Goal: Task Accomplishment & Management: Manage account settings

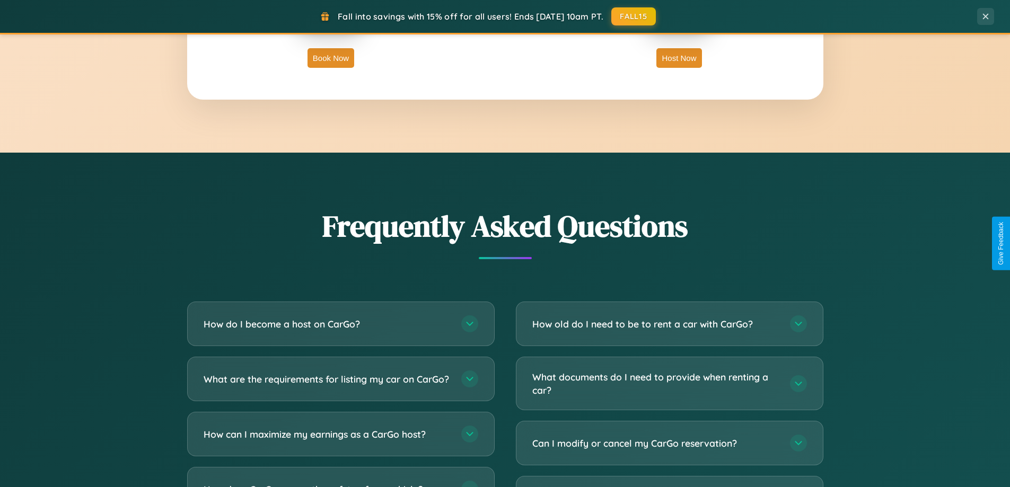
scroll to position [2041, 0]
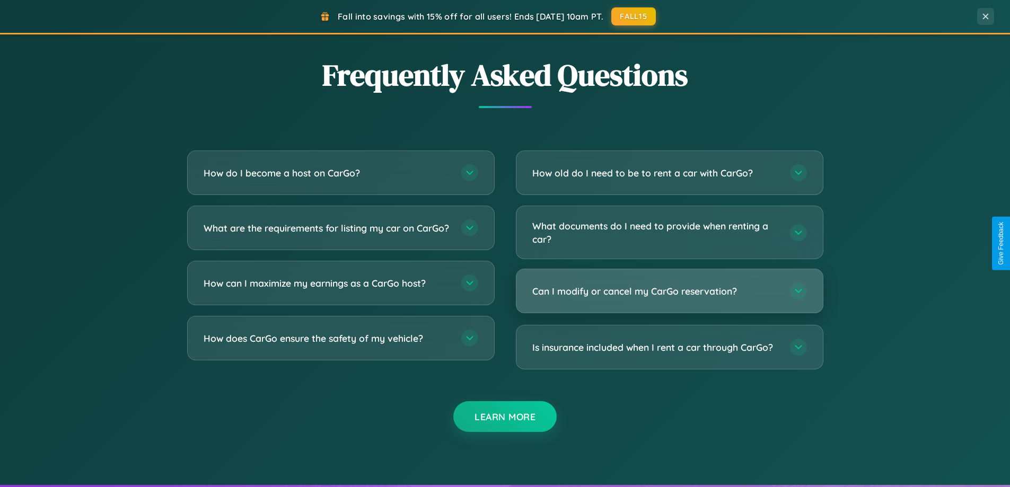
click at [669, 291] on h3 "Can I modify or cancel my CarGo reservation?" at bounding box center [656, 291] width 247 height 13
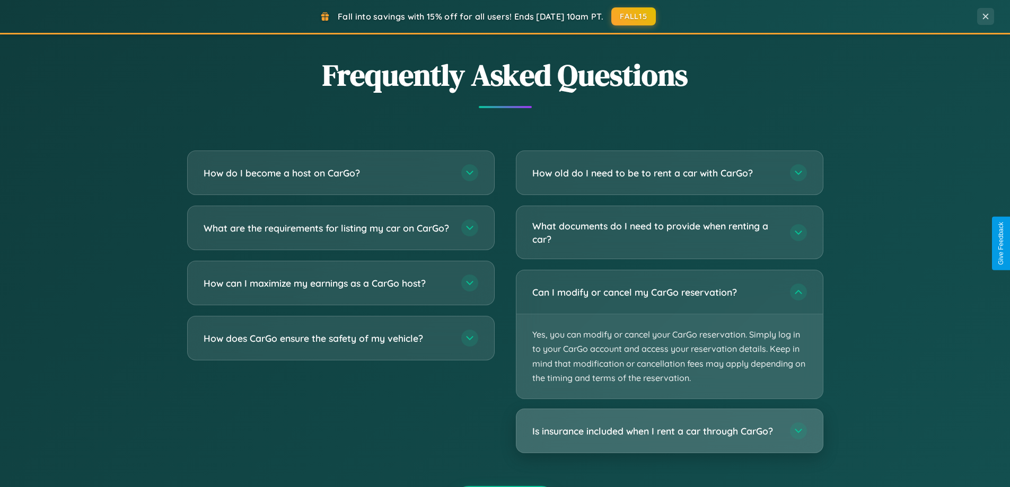
click at [669, 432] on h3 "Is insurance included when I rent a car through CarGo?" at bounding box center [656, 431] width 247 height 13
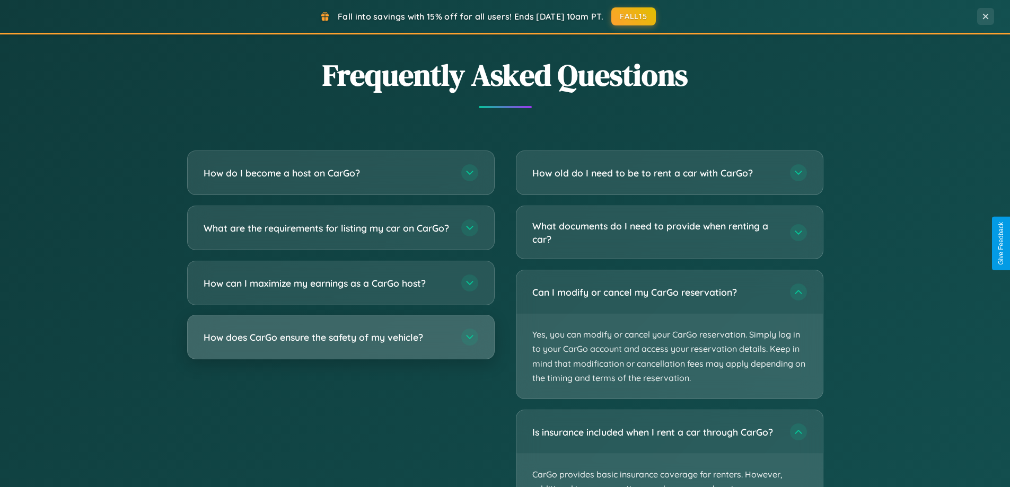
click at [341, 344] on h3 "How does CarGo ensure the safety of my vehicle?" at bounding box center [327, 337] width 247 height 13
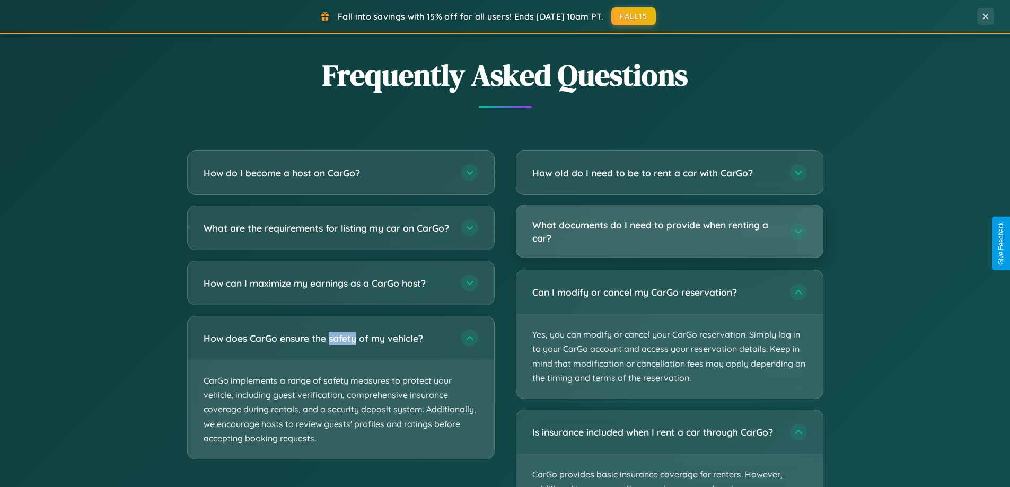
click at [669, 232] on h3 "What documents do I need to provide when renting a car?" at bounding box center [656, 232] width 247 height 26
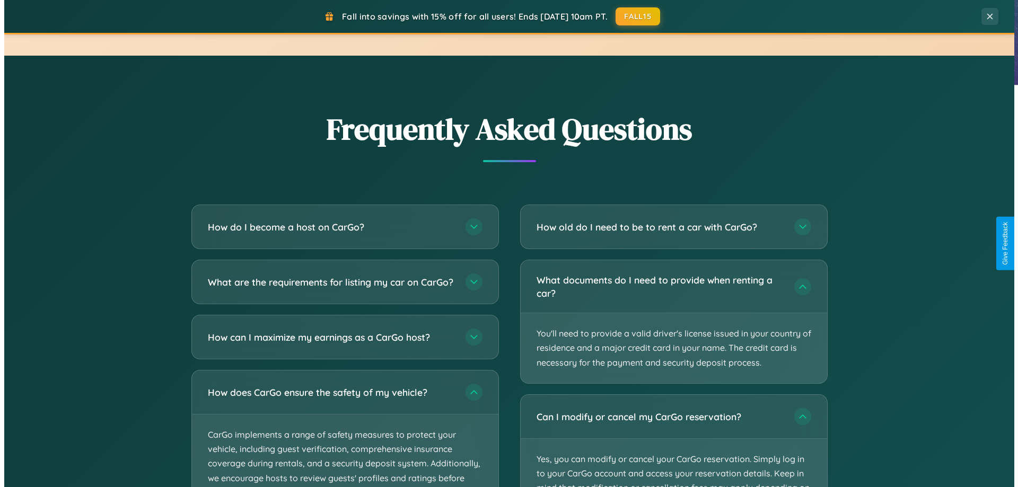
scroll to position [0, 0]
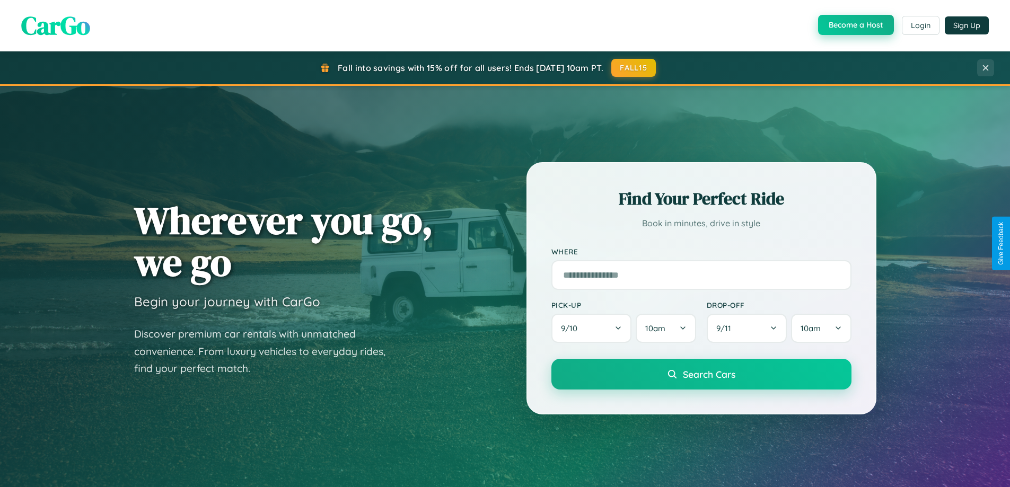
click at [855, 25] on button "Become a Host" at bounding box center [856, 25] width 76 height 20
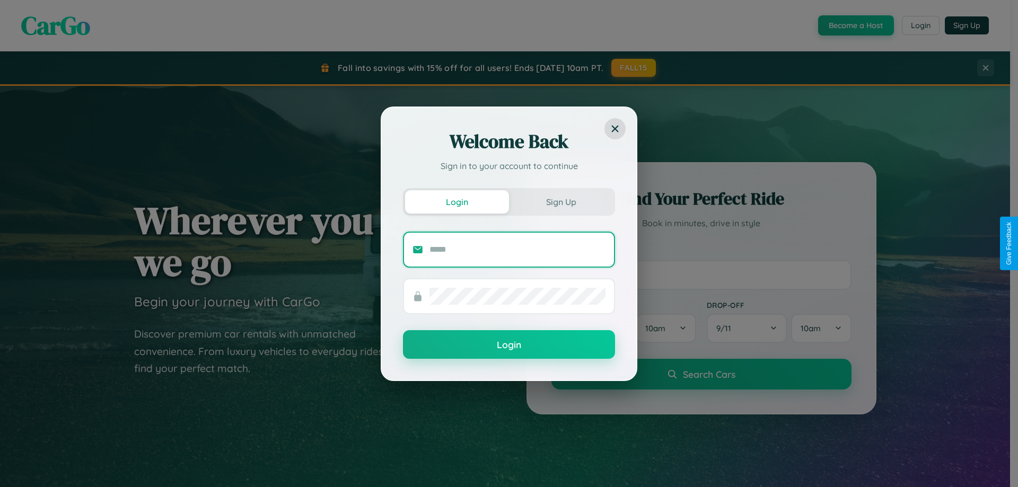
click at [518, 249] on input "text" at bounding box center [518, 249] width 176 height 17
type input "**********"
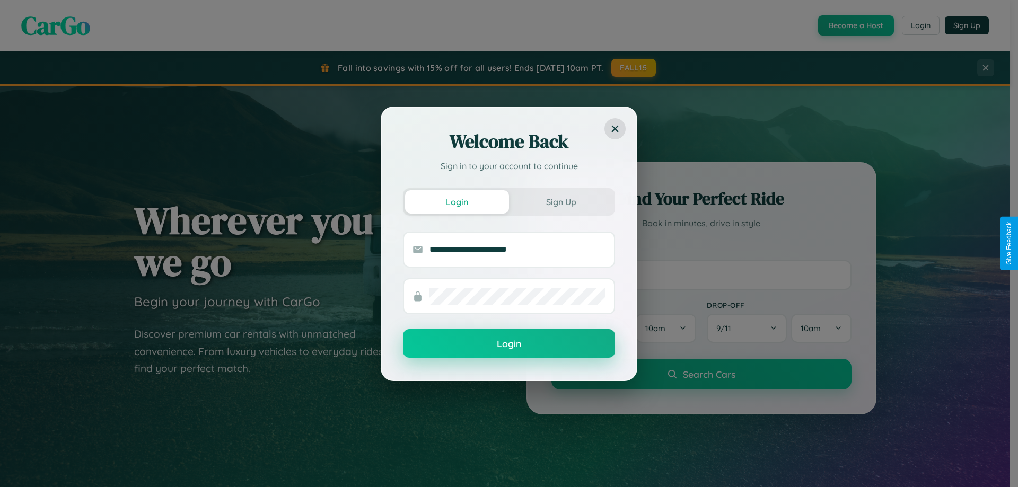
click at [509, 344] on button "Login" at bounding box center [509, 343] width 212 height 29
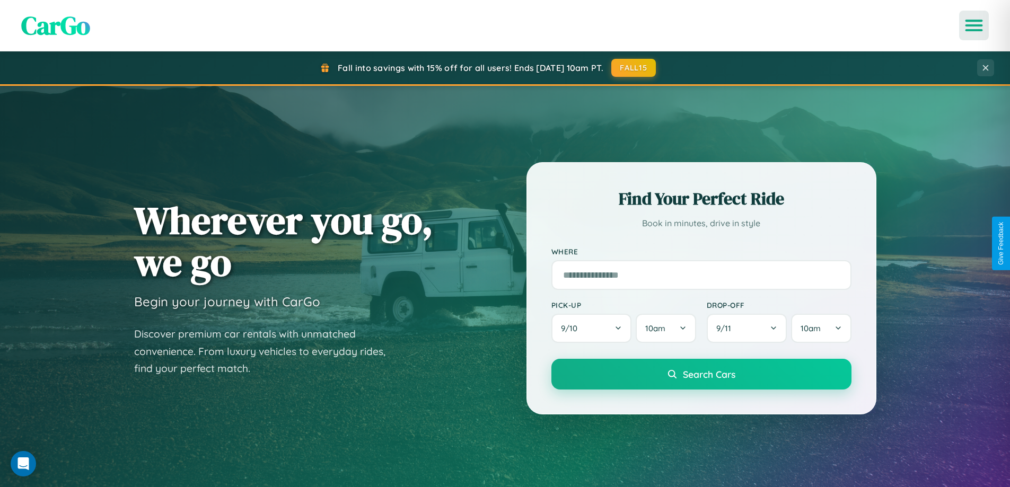
click at [974, 25] on icon "Open menu" at bounding box center [974, 26] width 15 height 10
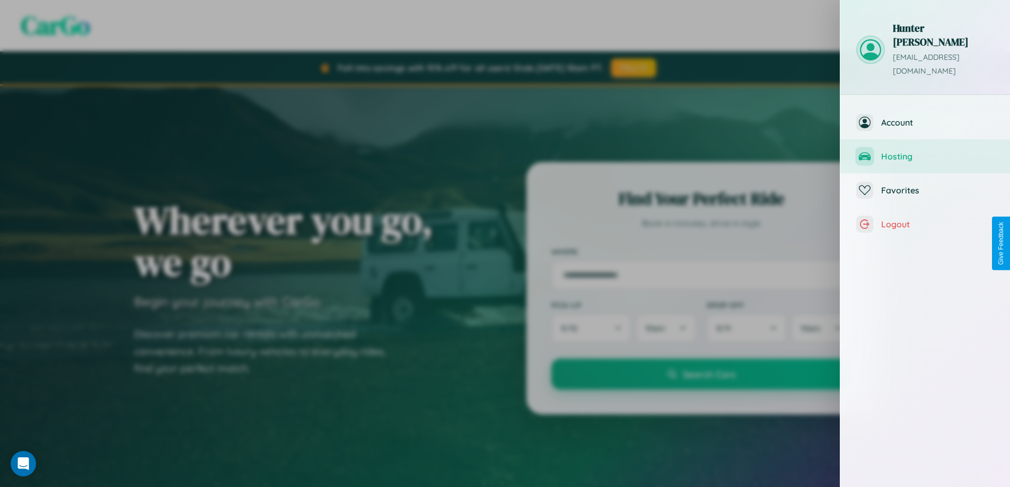
click at [926, 151] on span "Hosting" at bounding box center [938, 156] width 113 height 11
